Goal: Transaction & Acquisition: Purchase product/service

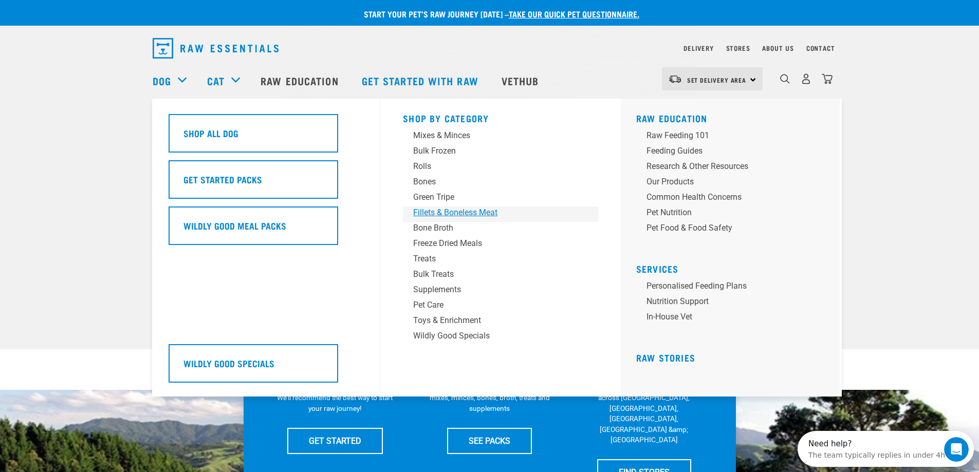
click at [478, 213] on div "Fillets & Boneless Meat" at bounding box center [493, 212] width 160 height 12
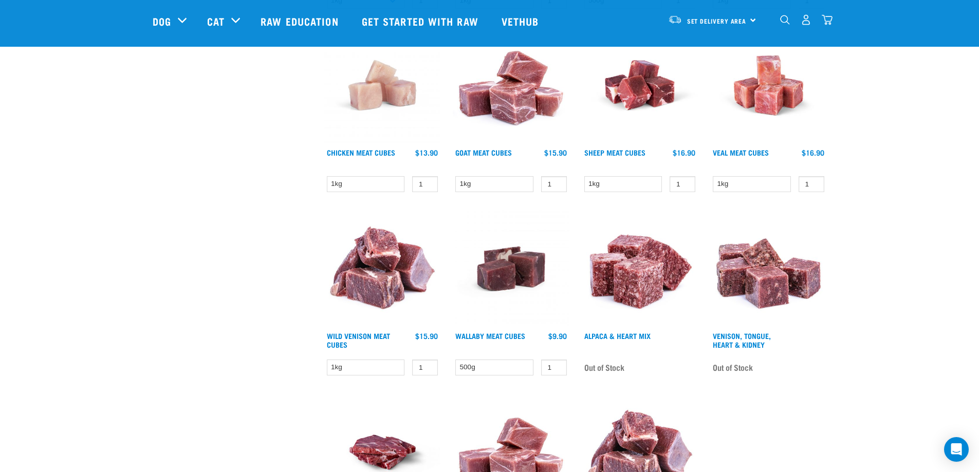
scroll to position [462, 0]
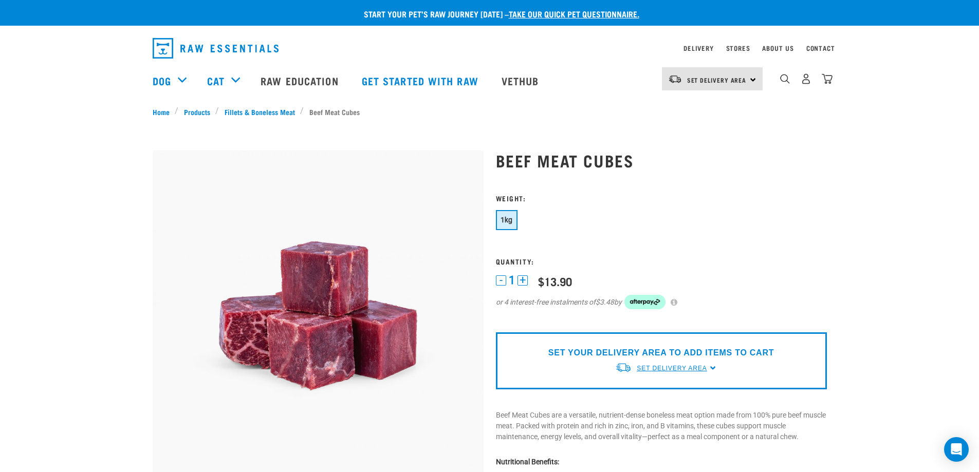
click at [703, 372] on span "Set Delivery Area" at bounding box center [671, 368] width 70 height 7
click at [837, 273] on div "Start your pet’s raw journey today – take our quick pet questionnaire. Delivery…" at bounding box center [489, 465] width 979 height 930
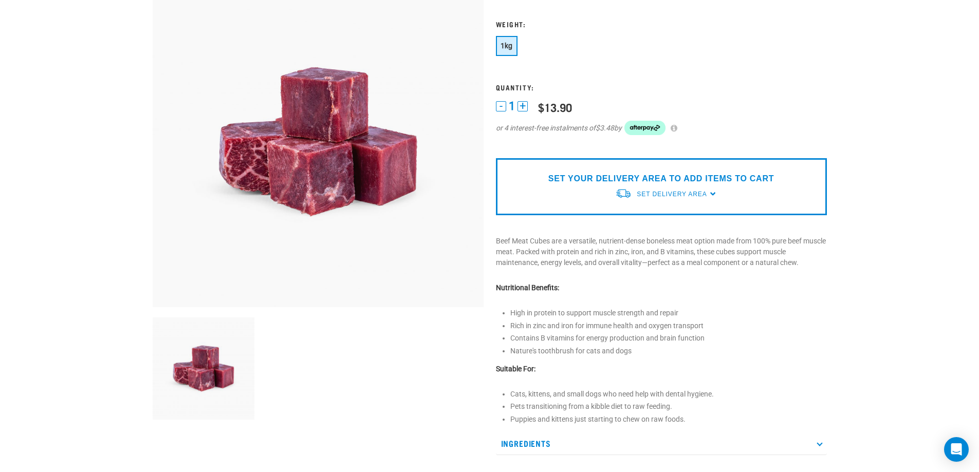
scroll to position [205, 0]
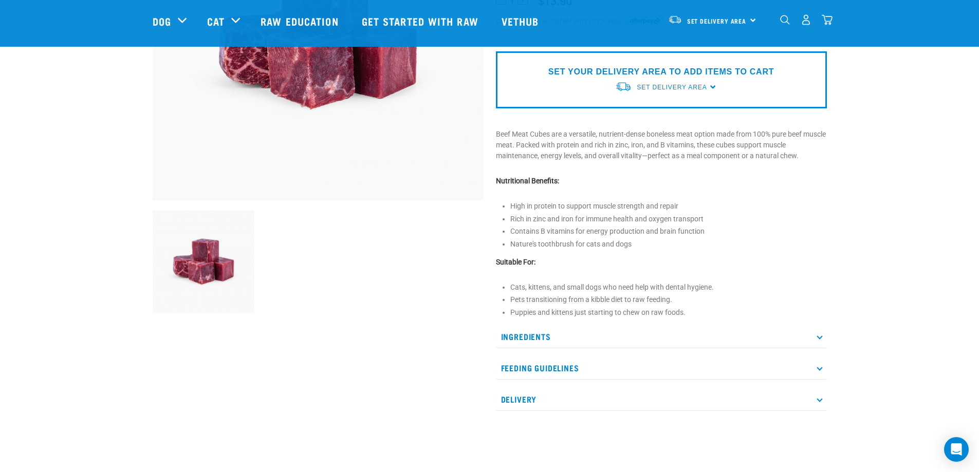
click at [200, 267] on img at bounding box center [204, 262] width 102 height 102
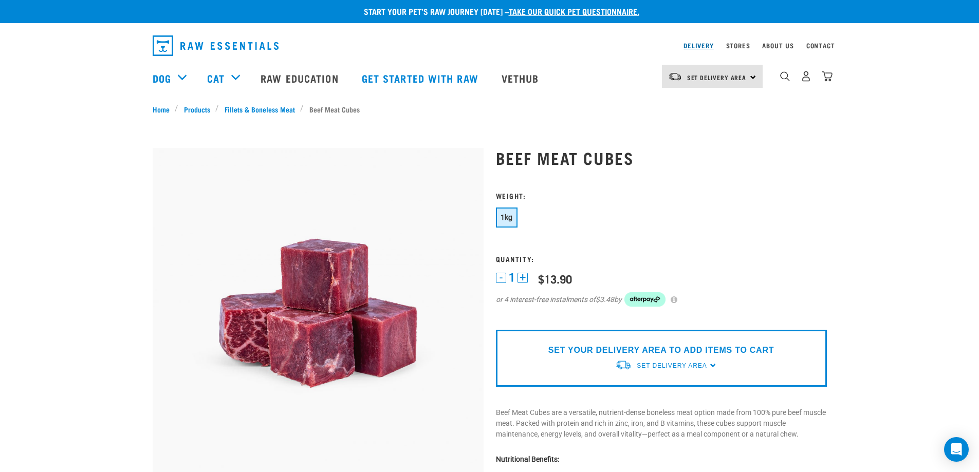
scroll to position [0, 0]
